Goal: Find specific page/section: Find specific page/section

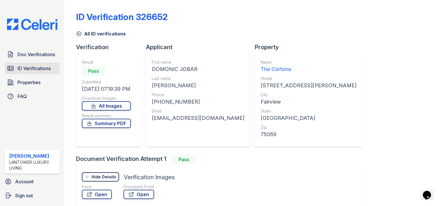
click at [32, 67] on span "ID Verifications" at bounding box center [33, 68] width 33 height 7
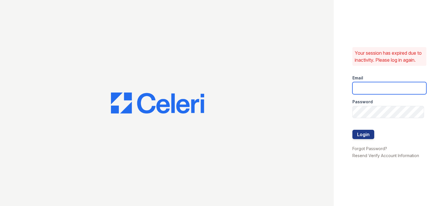
type input "amtorres@lantowerliving.com"
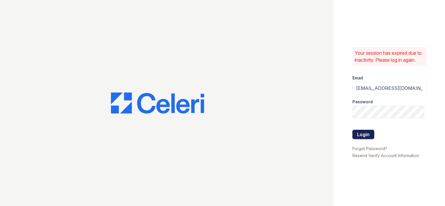
click at [357, 137] on button "Login" at bounding box center [364, 134] width 22 height 9
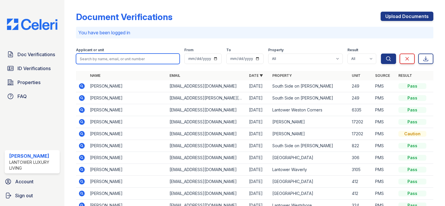
click at [120, 61] on input "search" at bounding box center [128, 59] width 104 height 10
type input "junior"
click at [381, 54] on button "Search" at bounding box center [388, 59] width 15 height 10
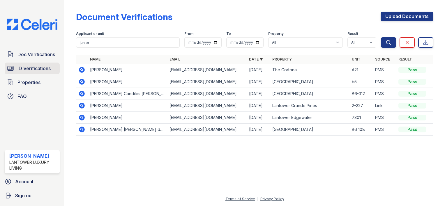
click at [29, 73] on link "ID Verifications" at bounding box center [32, 69] width 55 height 12
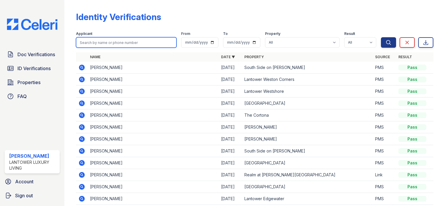
click at [95, 47] on input "search" at bounding box center [126, 42] width 101 height 10
type input "junior"
click at [381, 37] on button "Search" at bounding box center [388, 42] width 15 height 10
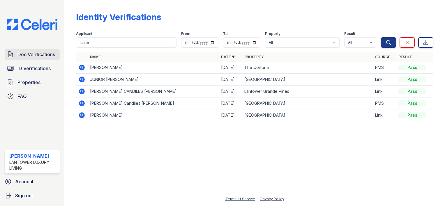
click at [30, 57] on span "Doc Verifications" at bounding box center [36, 54] width 38 height 7
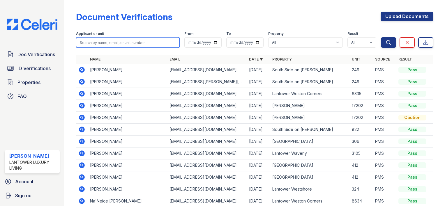
click at [99, 44] on input "search" at bounding box center [128, 42] width 104 height 10
type input "junior"
click at [381, 37] on button "Search" at bounding box center [388, 42] width 15 height 10
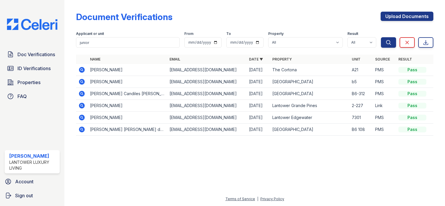
click at [84, 71] on icon at bounding box center [82, 70] width 6 height 6
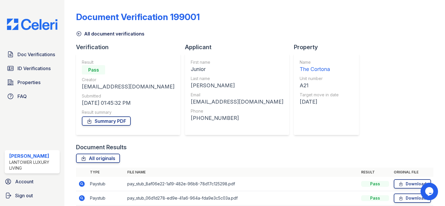
scroll to position [39, 0]
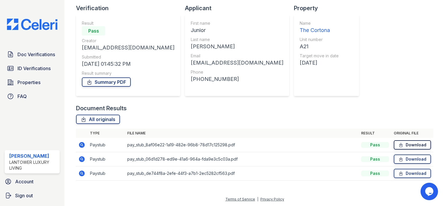
click at [406, 145] on link "Download" at bounding box center [412, 145] width 37 height 9
click at [408, 160] on link "Download" at bounding box center [412, 159] width 37 height 9
click at [399, 174] on icon at bounding box center [401, 174] width 5 height 6
click at [34, 67] on span "ID Verifications" at bounding box center [33, 68] width 33 height 7
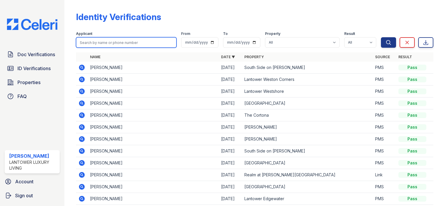
click at [88, 44] on input "search" at bounding box center [126, 42] width 101 height 10
type input "lemuel"
click at [381, 37] on button "Search" at bounding box center [388, 42] width 15 height 10
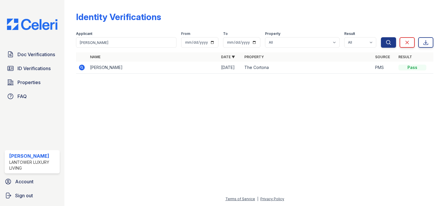
click at [105, 48] on form "Applicant lemuel From To Property All Lantower Ambrosio Lantower Asturia Lantow…" at bounding box center [255, 38] width 358 height 23
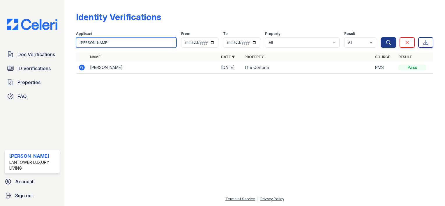
click at [108, 40] on input "lemuel" at bounding box center [126, 42] width 101 height 10
type input "Tanyja"
click at [381, 37] on button "Search" at bounding box center [388, 42] width 15 height 10
drag, startPoint x: 101, startPoint y: 44, endPoint x: 56, endPoint y: 44, distance: 44.3
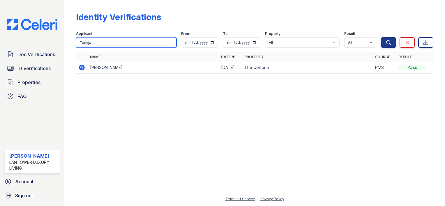
click at [56, 44] on div "Doc Verifications ID Verifications Properties FAQ Amanda Torres Lantower Luxury…" at bounding box center [222, 103] width 445 height 206
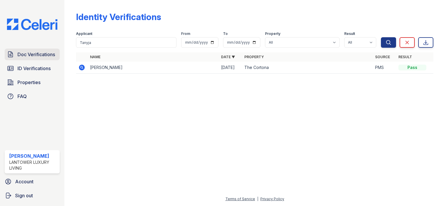
click at [34, 53] on span "Doc Verifications" at bounding box center [36, 54] width 38 height 7
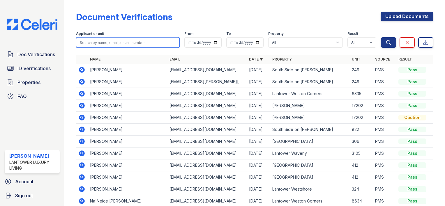
click at [98, 45] on input "search" at bounding box center [128, 42] width 104 height 10
paste input "Tanyja"
type input "Tanyja"
click at [381, 37] on button "Search" at bounding box center [388, 42] width 15 height 10
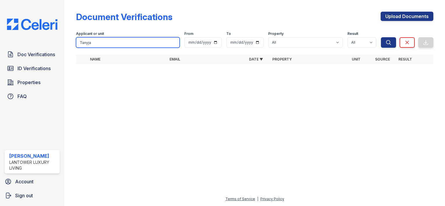
click at [98, 37] on input "Tanyja" at bounding box center [128, 42] width 104 height 10
click at [381, 37] on button "Search" at bounding box center [388, 42] width 15 height 10
